Goal: Task Accomplishment & Management: Use online tool/utility

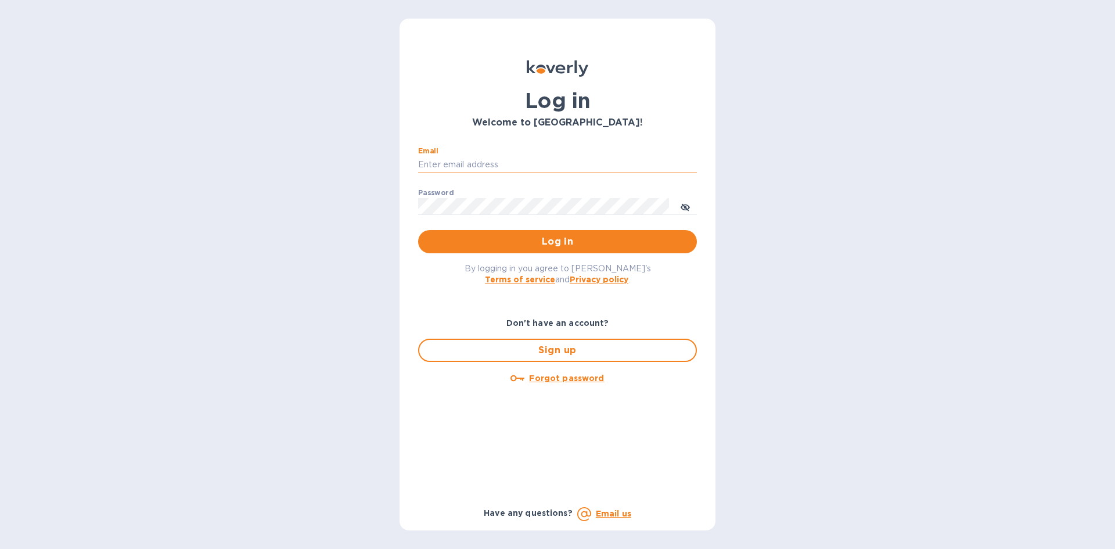
click at [569, 164] on input "Email" at bounding box center [557, 164] width 279 height 17
type input "[EMAIL_ADDRESS][DOMAIN_NAME]"
click at [481, 243] on span "Log in" at bounding box center [557, 242] width 260 height 14
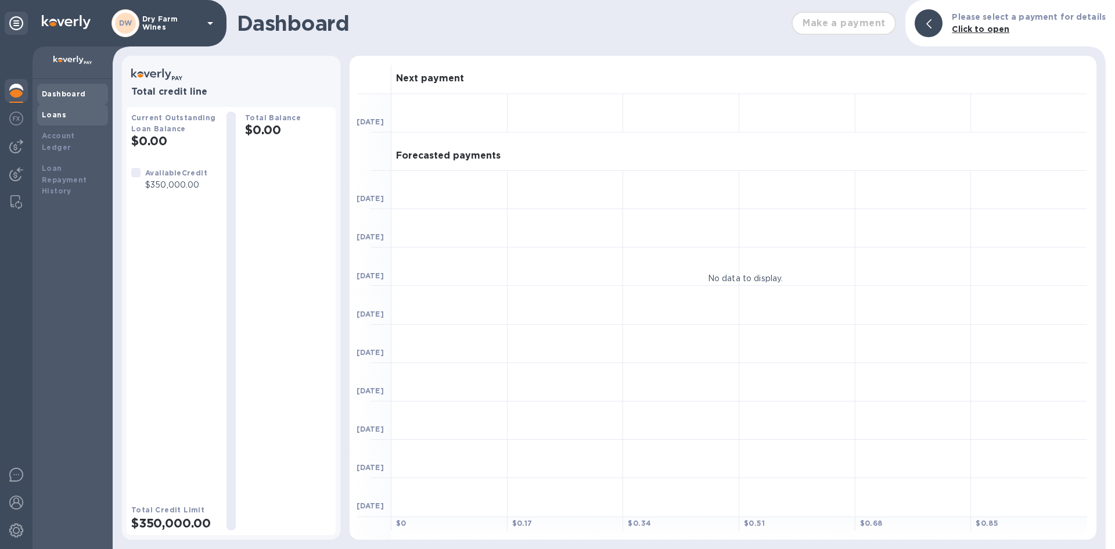
click at [60, 122] on div "Loans" at bounding box center [72, 114] width 71 height 21
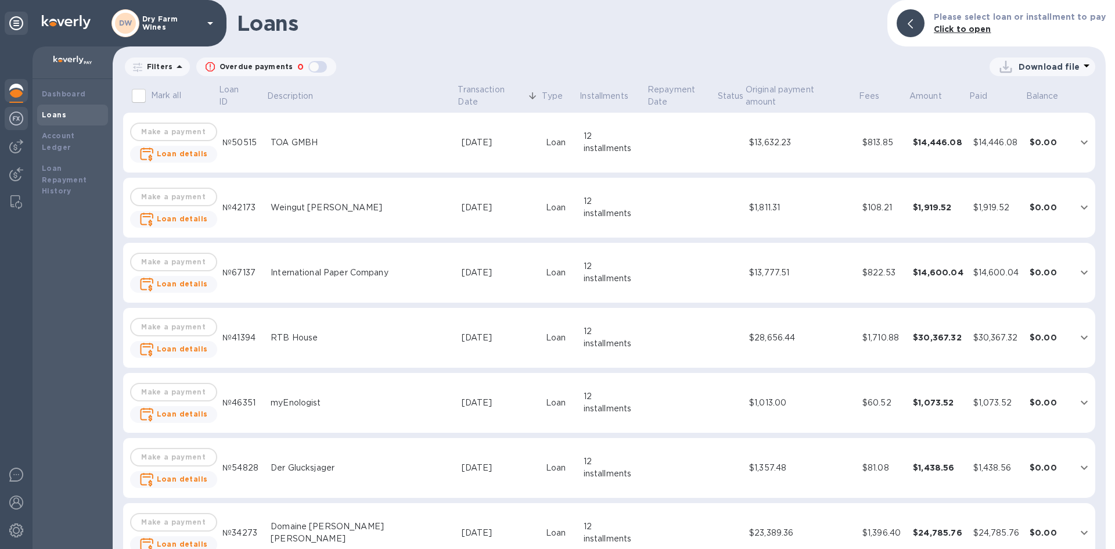
click at [13, 126] on div at bounding box center [16, 120] width 23 height 26
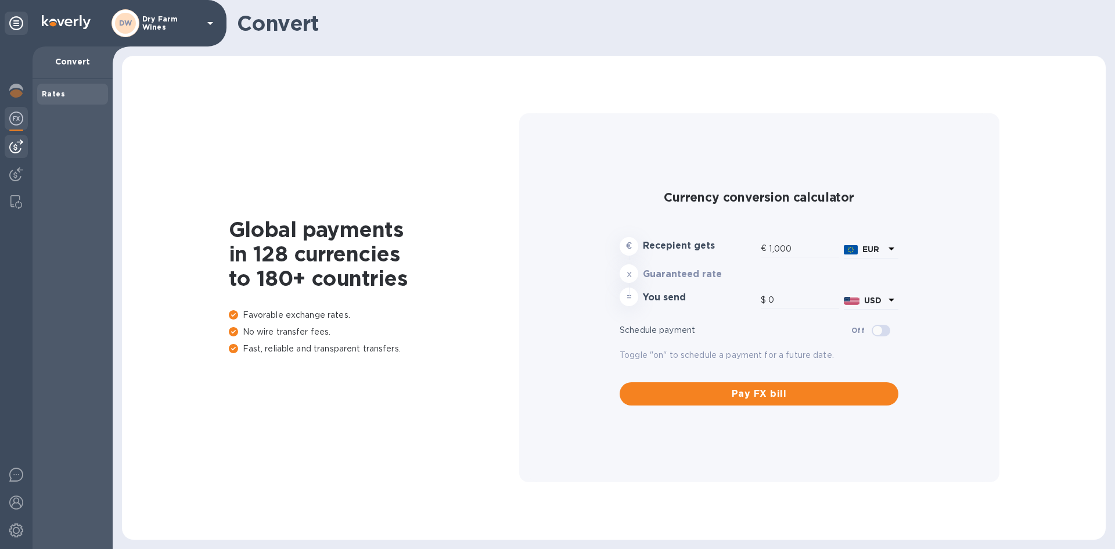
type input "1,176.25"
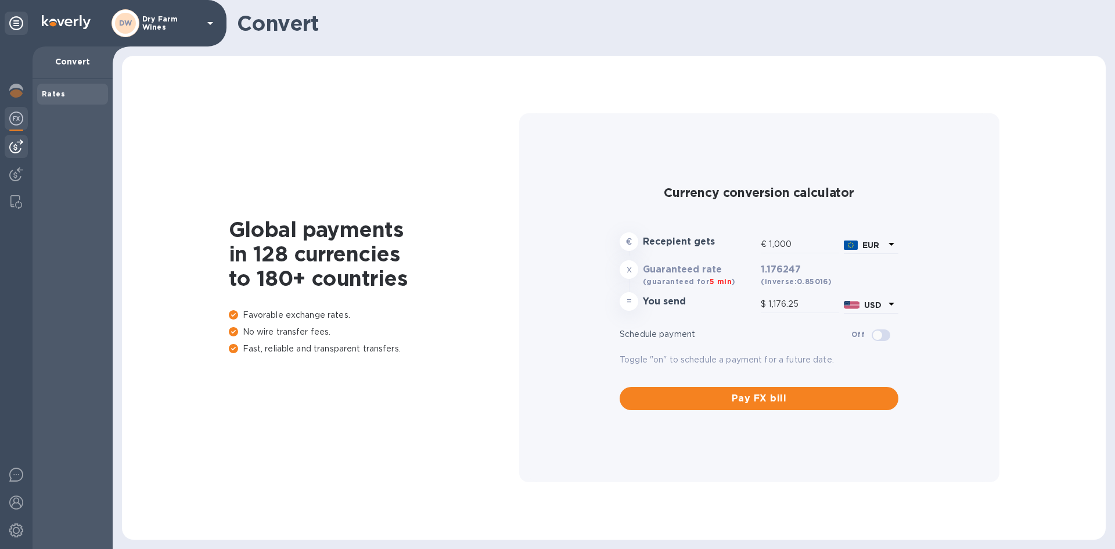
click at [20, 142] on img at bounding box center [16, 146] width 14 height 14
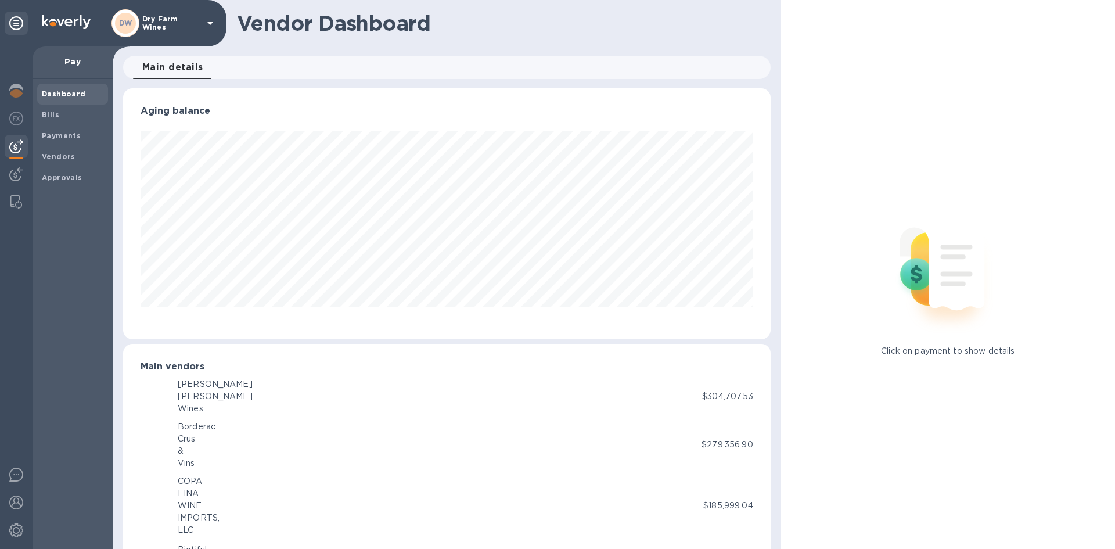
scroll to position [580286, 579894]
click at [76, 182] on div "Approvals" at bounding box center [72, 177] width 71 height 21
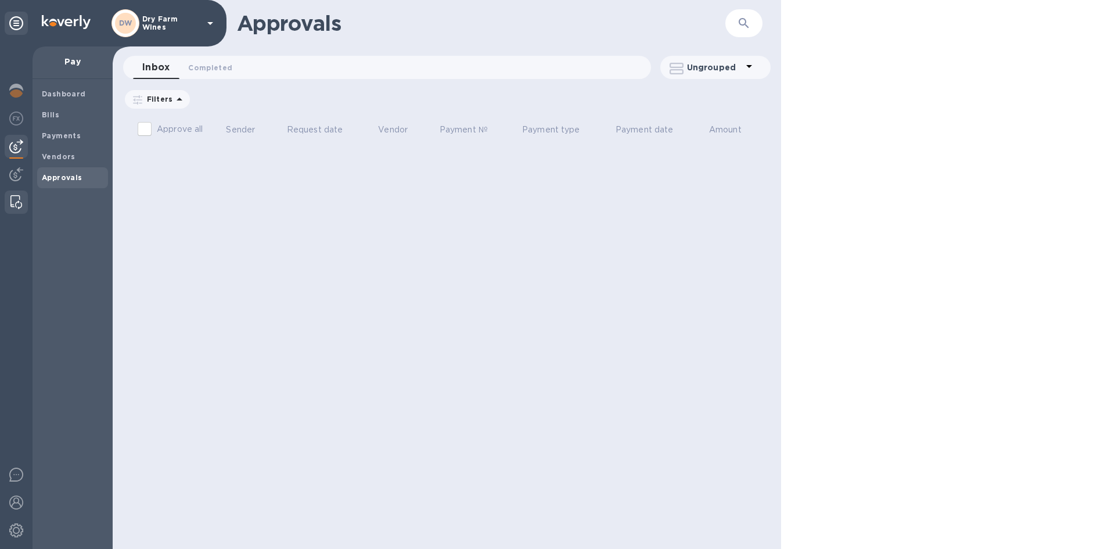
click at [15, 199] on img at bounding box center [16, 202] width 12 height 14
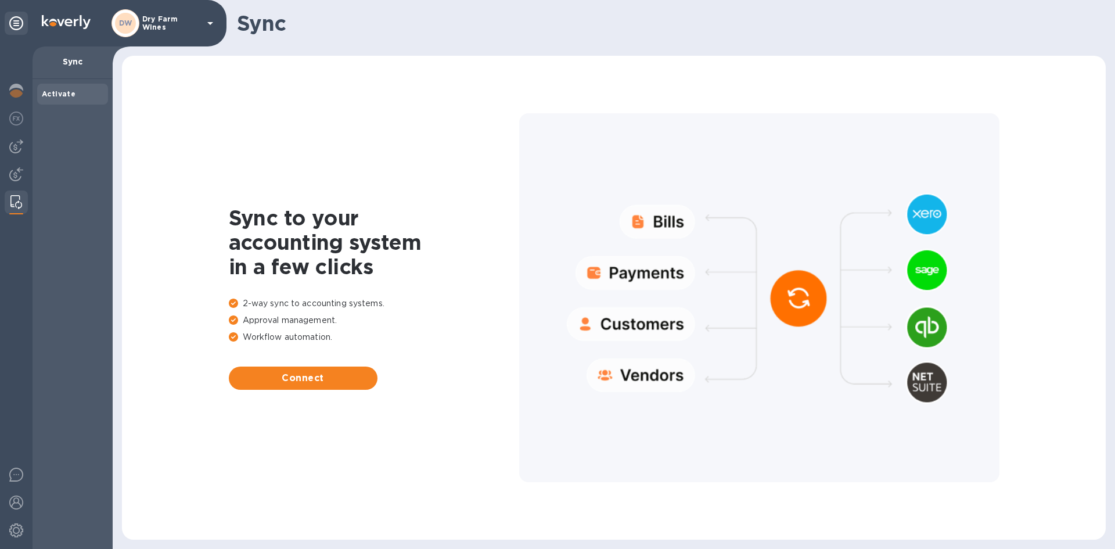
click at [69, 96] on b "Activate" at bounding box center [59, 93] width 34 height 9
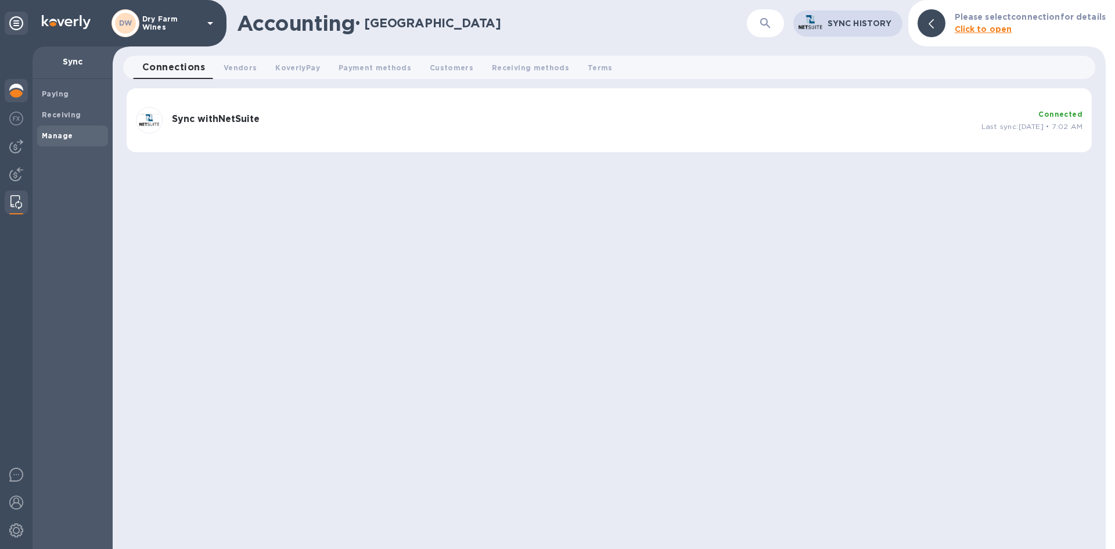
click at [23, 88] on img at bounding box center [16, 91] width 14 height 14
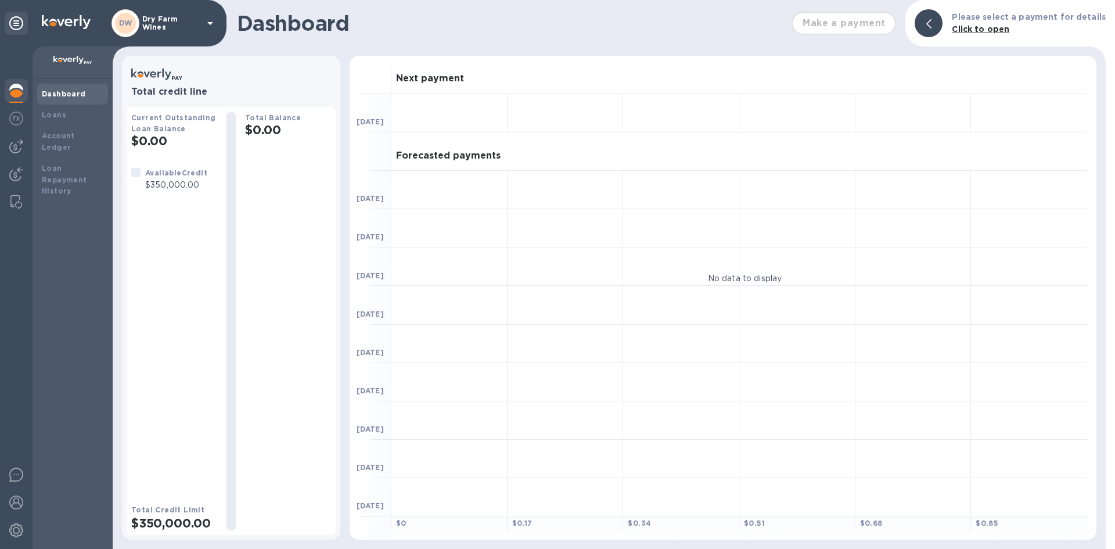
click at [87, 91] on div "Dashboard" at bounding box center [73, 94] width 62 height 12
click at [203, 29] on div "DW Dry Farm Wines" at bounding box center [164, 23] width 106 height 28
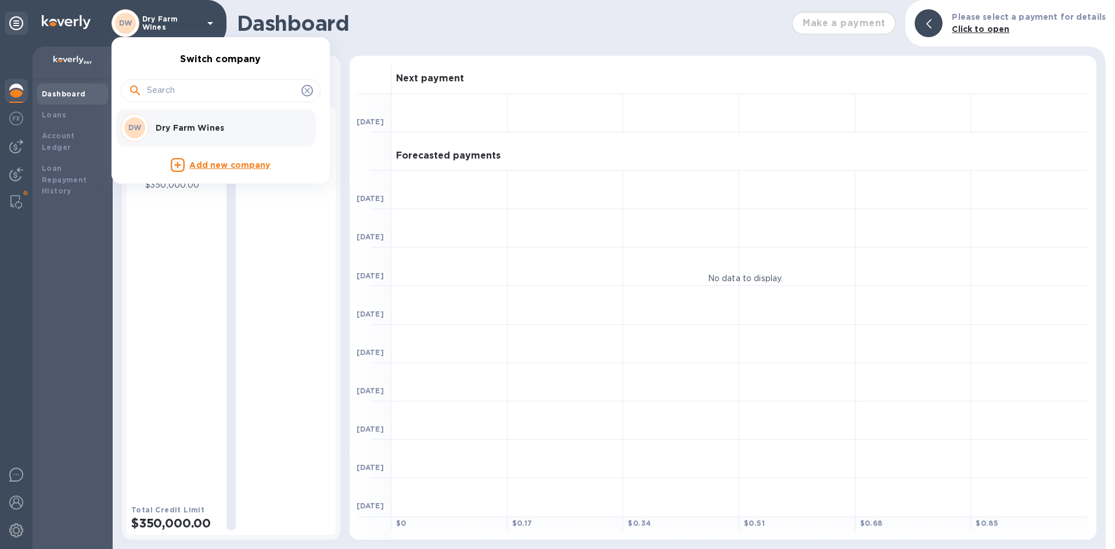
click at [159, 117] on div "DW Dry Farm Wines" at bounding box center [211, 128] width 181 height 28
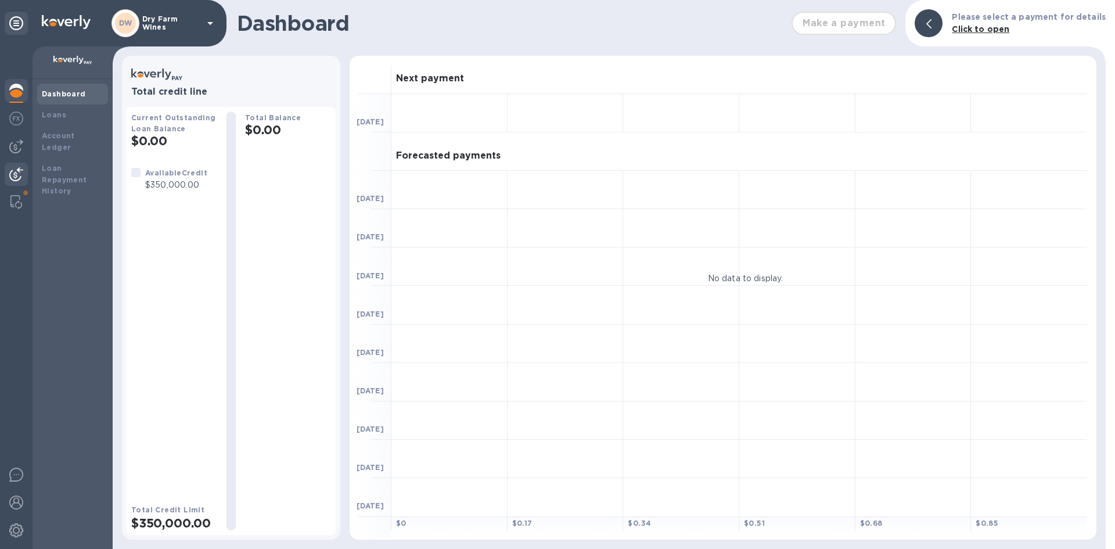
click at [12, 181] on div at bounding box center [16, 176] width 23 height 26
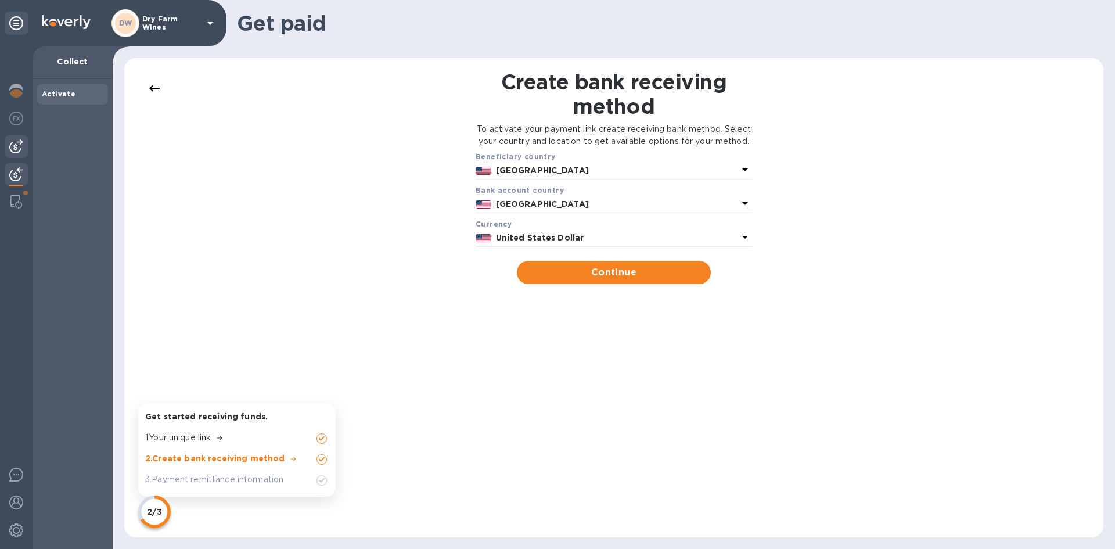
click at [12, 147] on img at bounding box center [16, 146] width 14 height 14
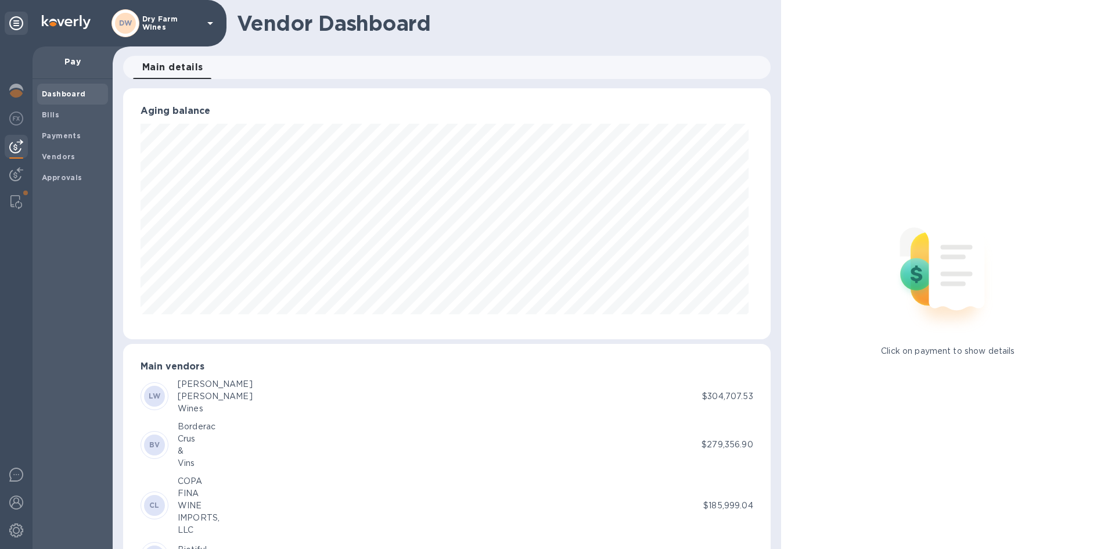
scroll to position [251, 642]
click at [27, 192] on span at bounding box center [25, 192] width 7 height 7
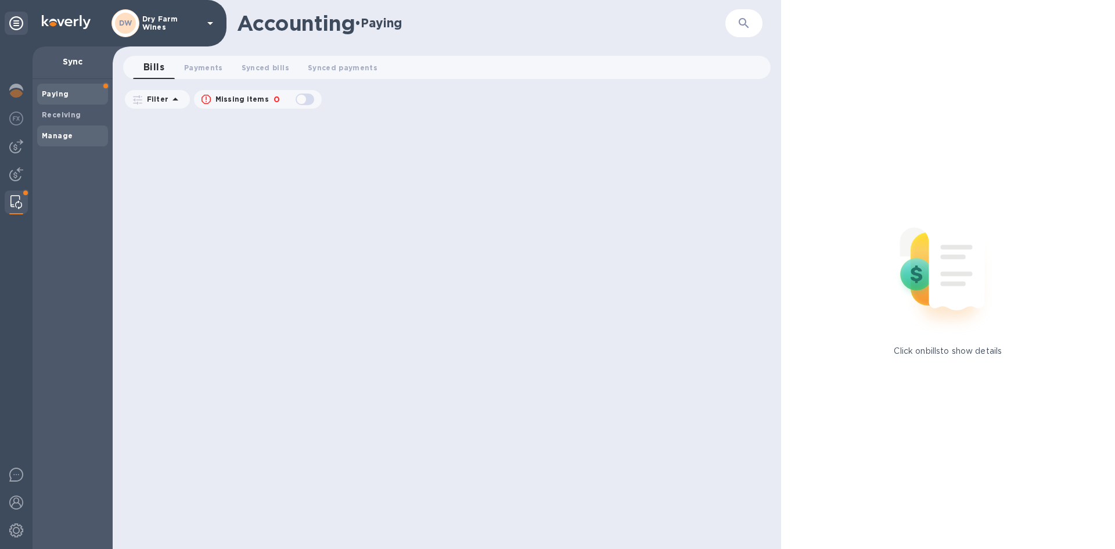
click at [70, 138] on b "Manage" at bounding box center [57, 135] width 31 height 9
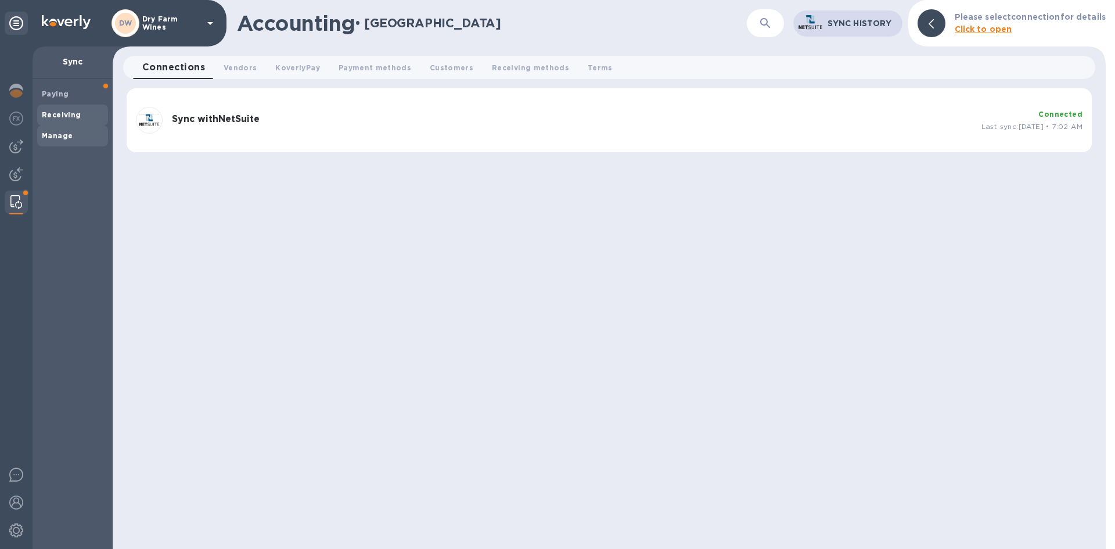
click at [72, 118] on b "Receiving" at bounding box center [61, 114] width 39 height 9
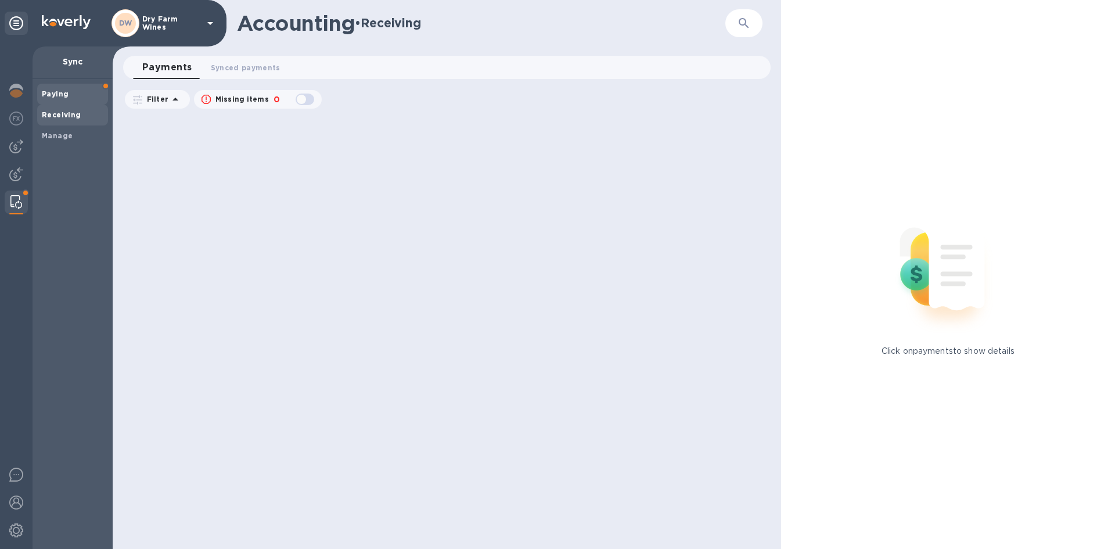
click at [60, 94] on b "Paying" at bounding box center [55, 93] width 27 height 9
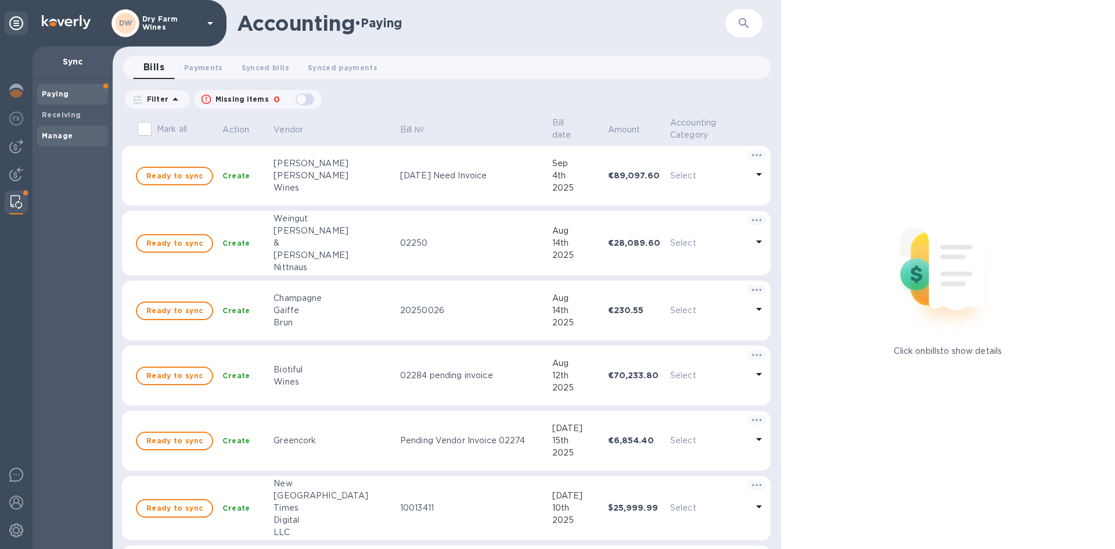
click at [69, 135] on b "Manage" at bounding box center [57, 135] width 31 height 9
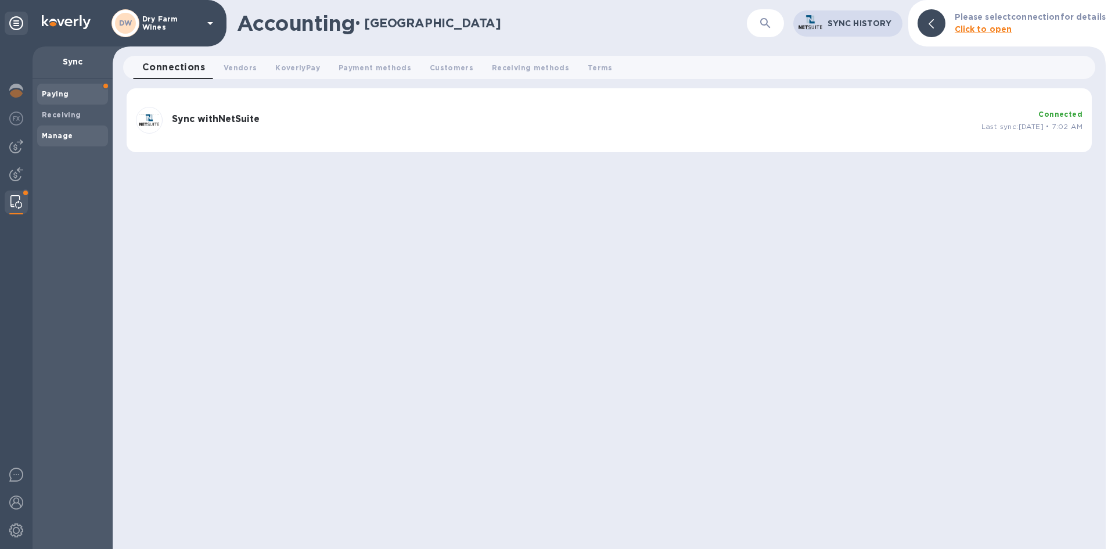
click at [66, 98] on span "Paying" at bounding box center [55, 94] width 27 height 12
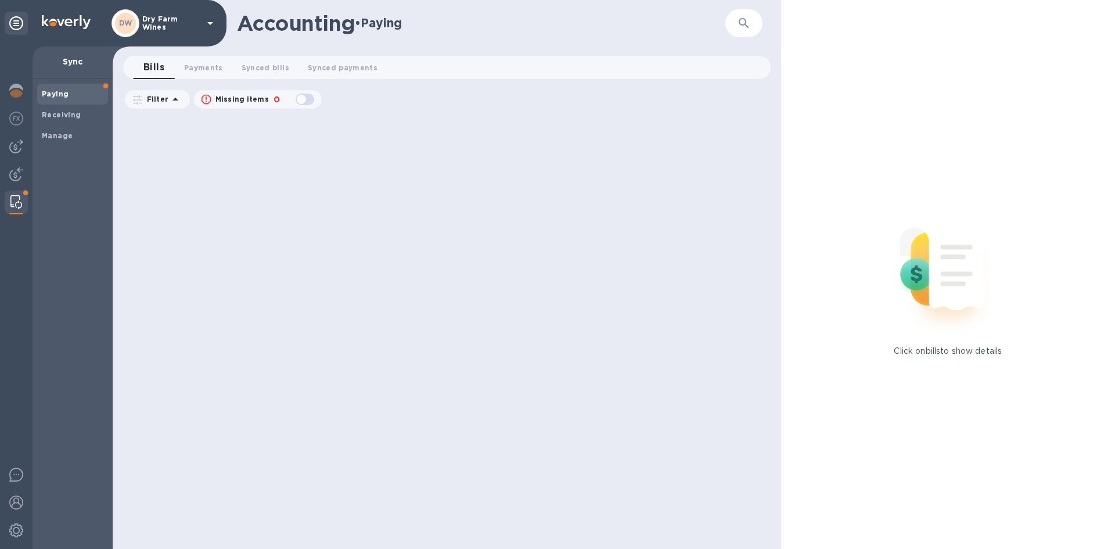
click at [10, 196] on div at bounding box center [16, 201] width 21 height 23
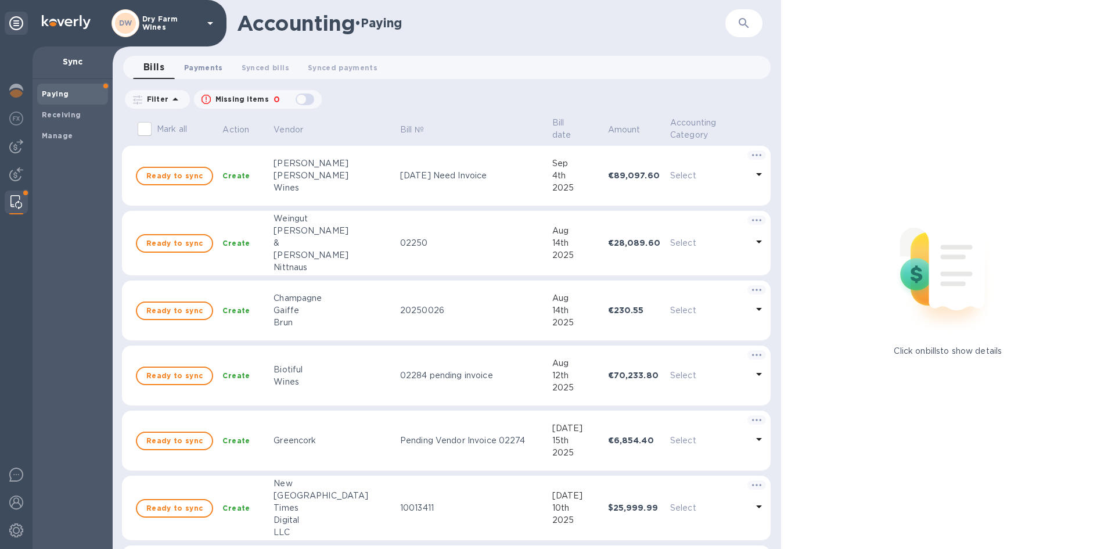
click at [205, 64] on span "Payments 0" at bounding box center [203, 68] width 39 height 12
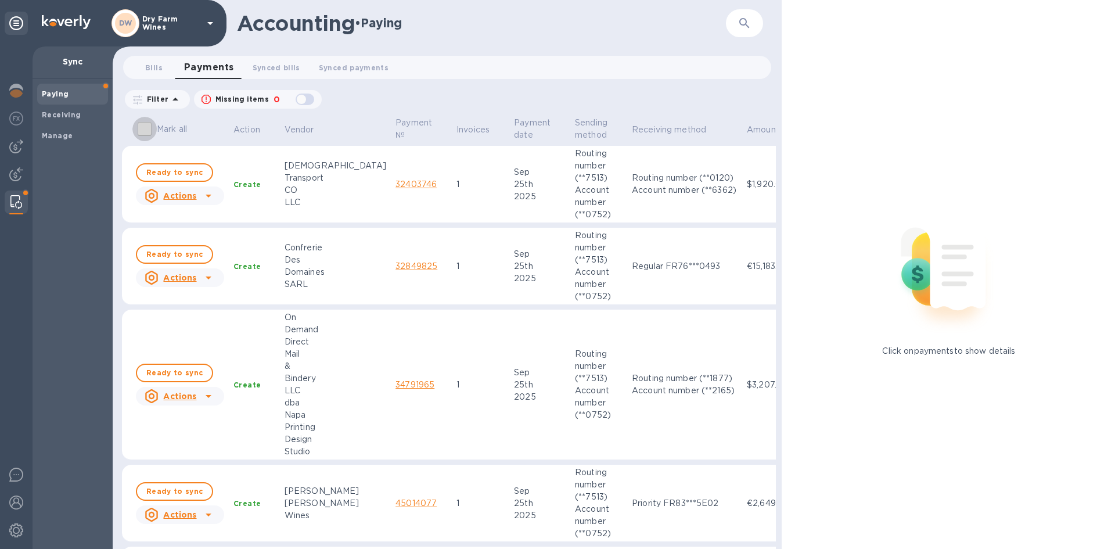
click at [144, 126] on input "Mark all" at bounding box center [144, 129] width 24 height 24
checkbox input "true"
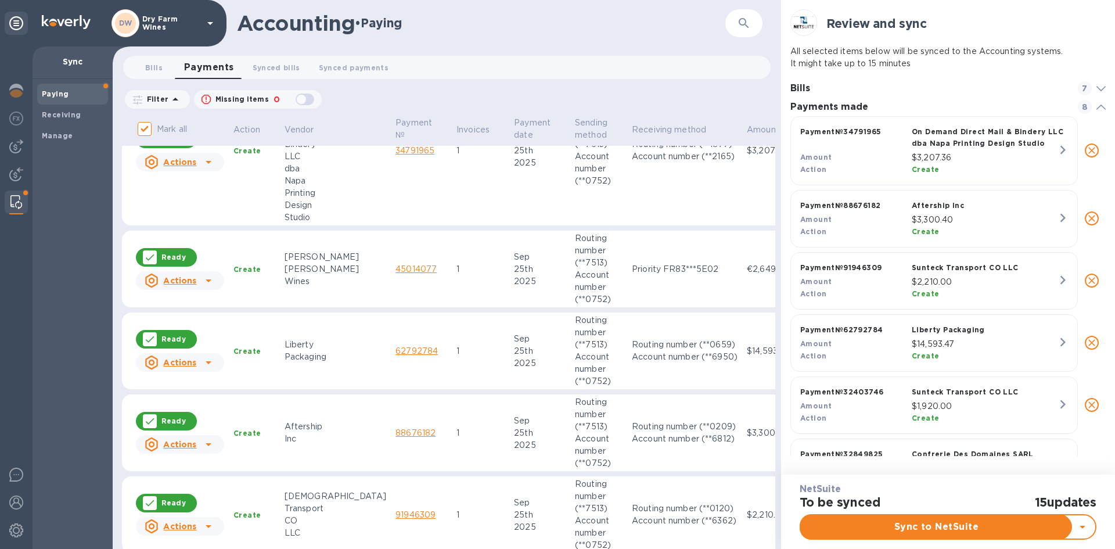
scroll to position [340, 0]
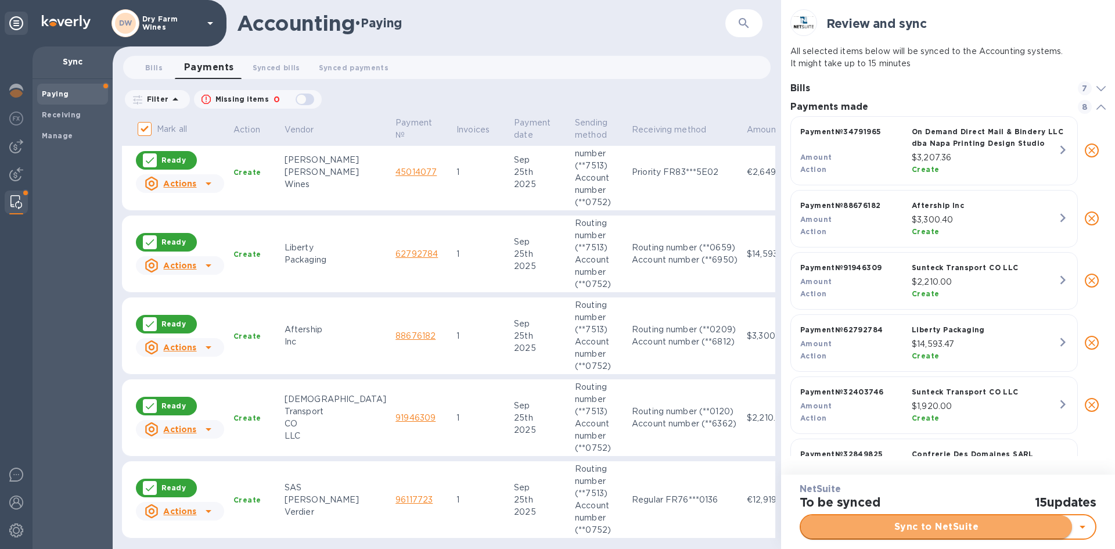
click at [866, 534] on button "Sync to NetSuite" at bounding box center [936, 526] width 271 height 23
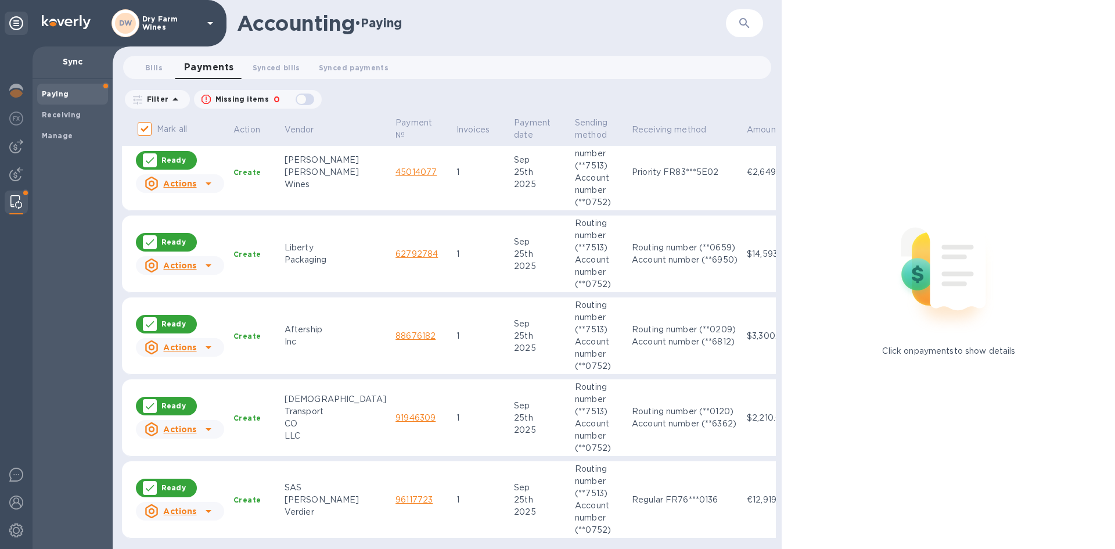
scroll to position [0, 0]
